Goal: Navigation & Orientation: Understand site structure

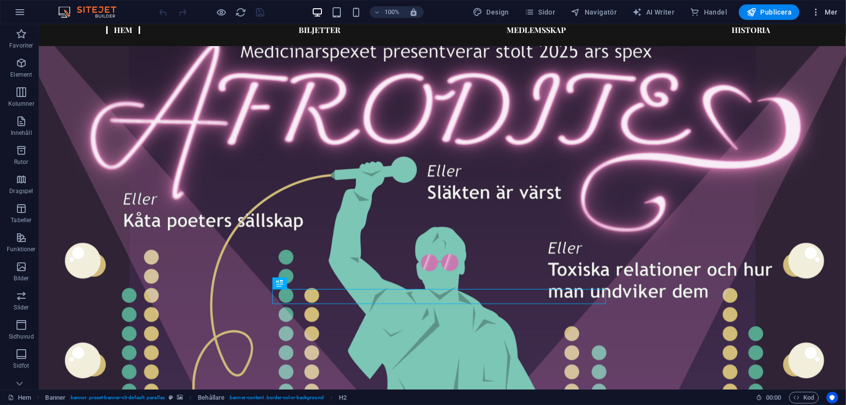
click at [434, 16] on div "100% Design [PERSON_NAME] AI Writer Handel Publicera Mer" at bounding box center [500, 12] width 684 height 16
click at [548, 12] on span "Sidor" at bounding box center [539, 12] width 31 height 10
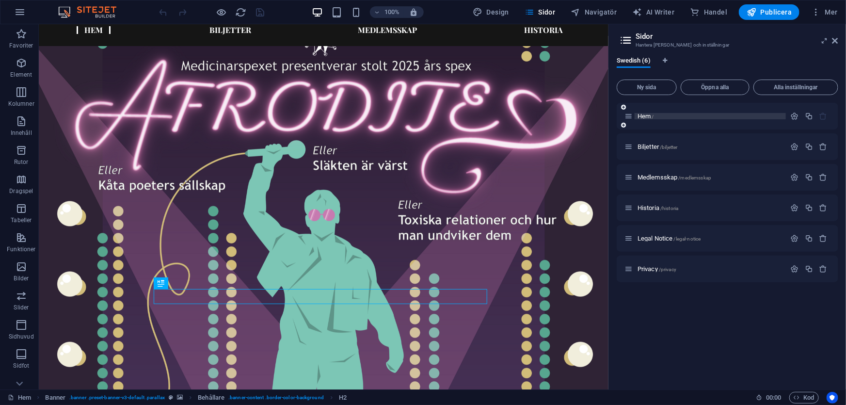
click at [647, 117] on span "Hem /" at bounding box center [645, 115] width 16 height 7
click at [649, 145] on span "Biljetter /biljetter" at bounding box center [657, 146] width 40 height 7
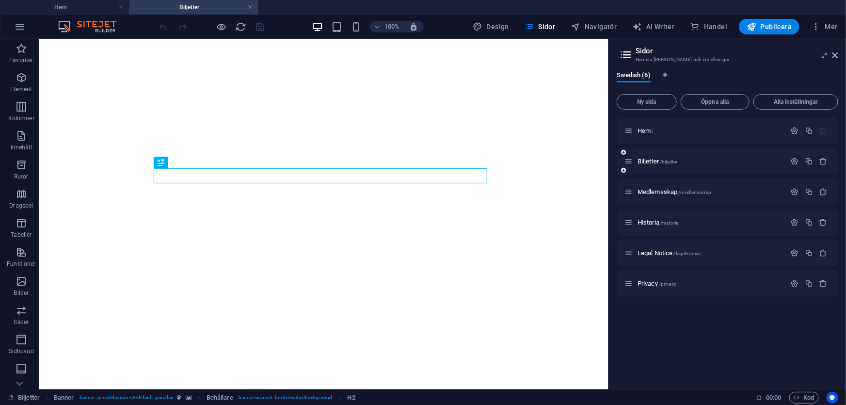
click at [663, 172] on div "Biljetter /biljetter" at bounding box center [728, 161] width 222 height 27
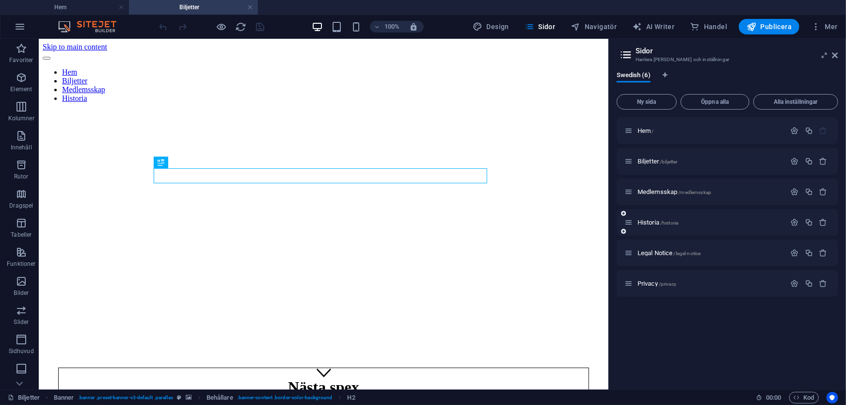
click at [663, 190] on span "Medlemsskap /medlemsskap" at bounding box center [674, 191] width 74 height 7
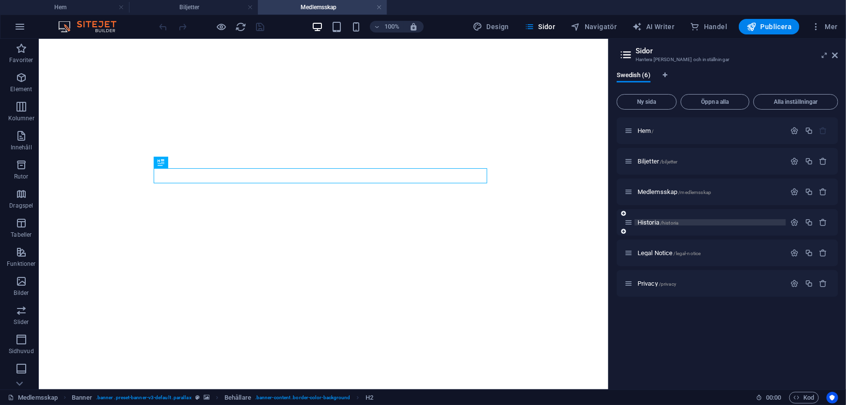
click at [655, 224] on span "Historia /historia" at bounding box center [657, 222] width 41 height 7
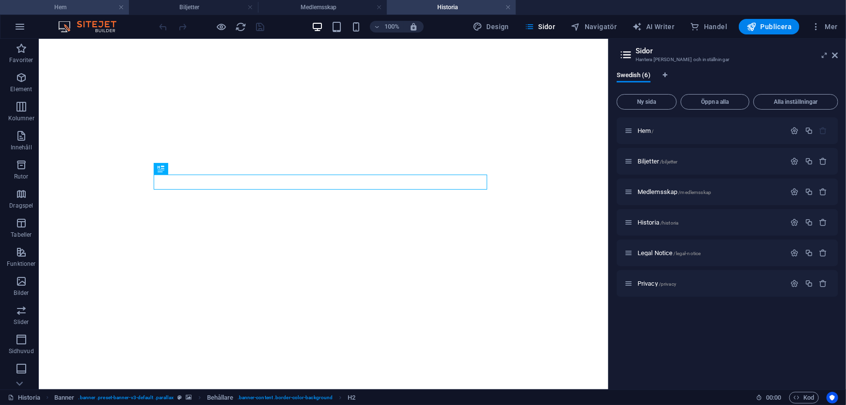
click at [95, 5] on h4 "Hem" at bounding box center [64, 7] width 129 height 11
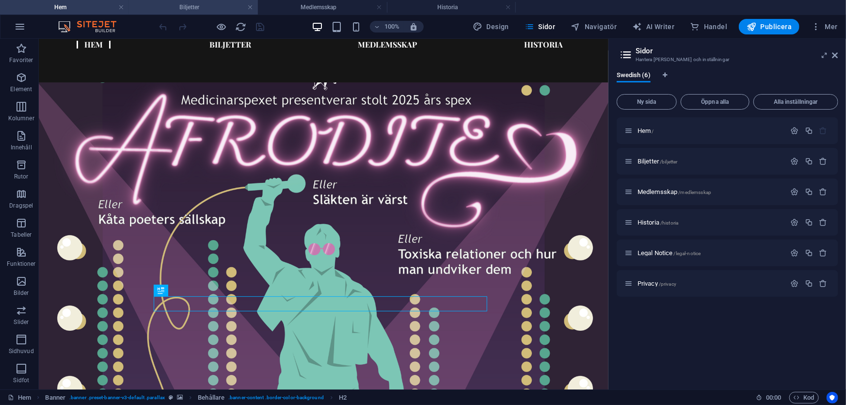
click at [176, 0] on li "Biljetter" at bounding box center [193, 7] width 129 height 15
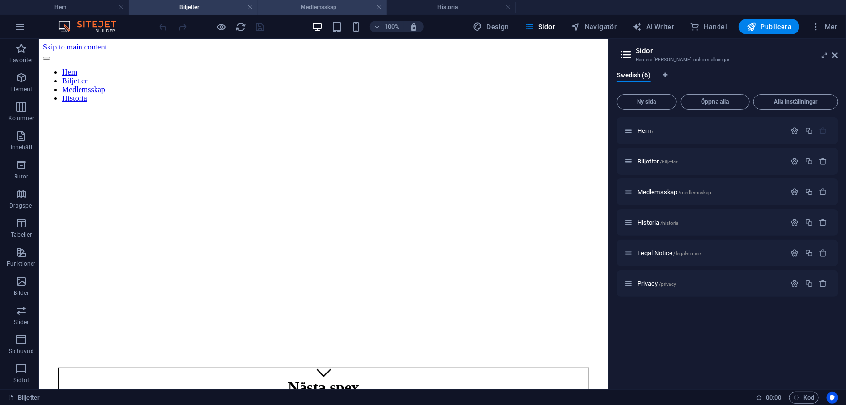
click at [298, 9] on h4 "Medlemsskap" at bounding box center [322, 7] width 129 height 11
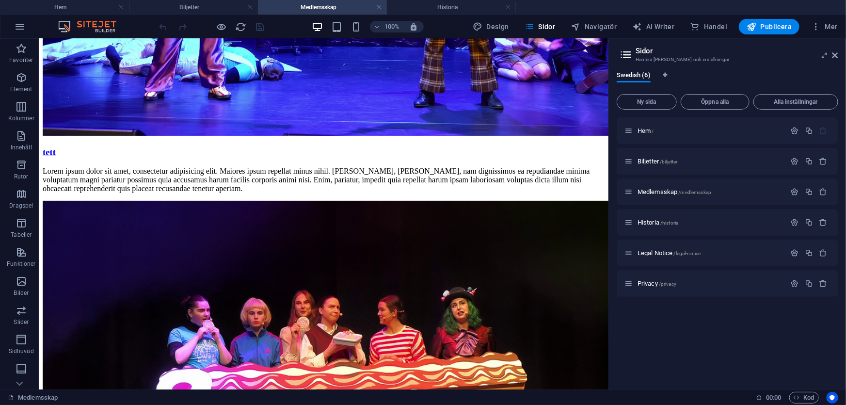
scroll to position [5720, 0]
